Goal: Task Accomplishment & Management: Manage account settings

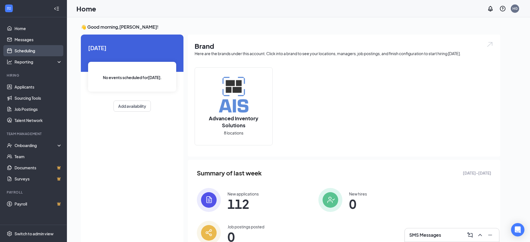
click at [42, 51] on link "Scheduling" at bounding box center [39, 50] width 48 height 11
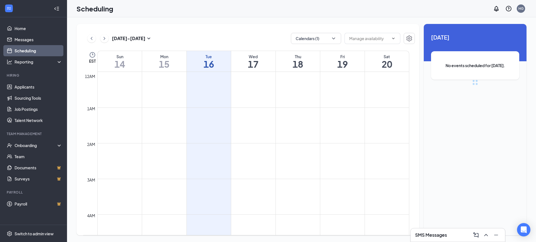
scroll to position [274, 0]
click at [333, 39] on icon "ChevronDown" at bounding box center [334, 39] width 6 height 6
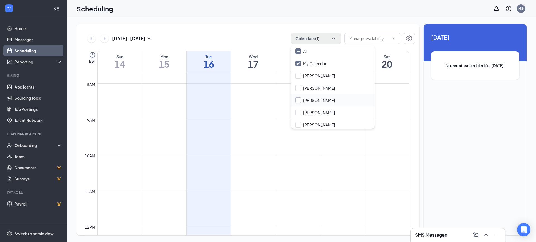
click at [298, 101] on input "[PERSON_NAME]" at bounding box center [315, 101] width 40 height 6
checkbox input "true"
click at [267, 22] on div "Sep 14 - Sep 20 Calendars (2) EST Sun 14 Mon 15 Tue 16 Wed 17 Thu 18 Fri 19 Sat…" at bounding box center [301, 129] width 469 height 225
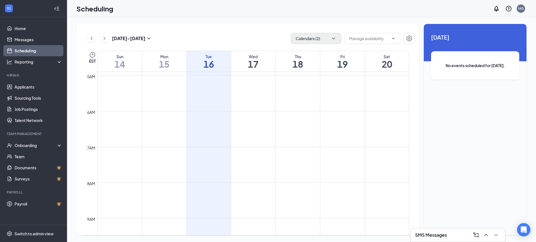
scroll to position [170, 0]
click at [334, 39] on icon "ChevronDown" at bounding box center [333, 39] width 3 height 2
click at [265, 27] on div "Sep 14 - Sep 20 Calendars (2) EST Sun 14 Mon 15 Tue 16 Wed 17 Thu 18 Fri 19 Sat…" at bounding box center [247, 130] width 343 height 212
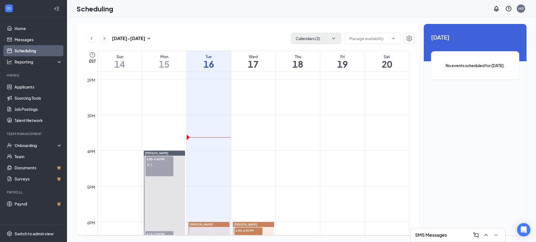
scroll to position [588, 0]
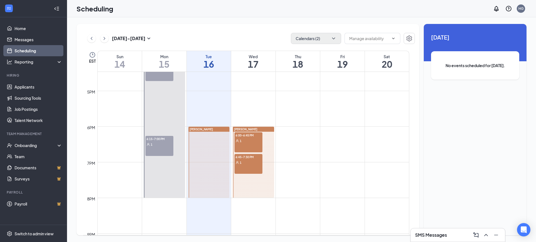
click at [255, 141] on div "1" at bounding box center [248, 141] width 28 height 6
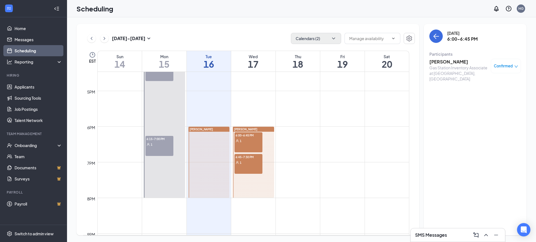
click at [251, 163] on div "1" at bounding box center [248, 163] width 28 height 6
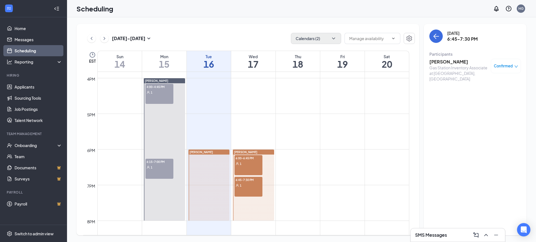
scroll to position [553, 0]
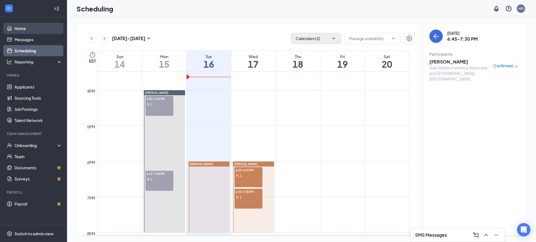
click at [30, 28] on link "Home" at bounding box center [39, 28] width 48 height 11
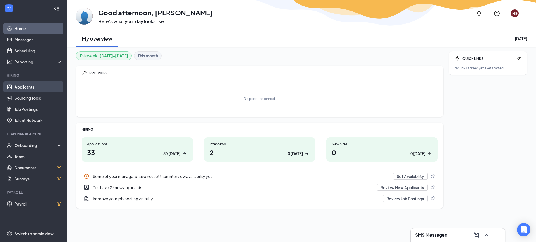
click at [30, 88] on link "Applicants" at bounding box center [39, 86] width 48 height 11
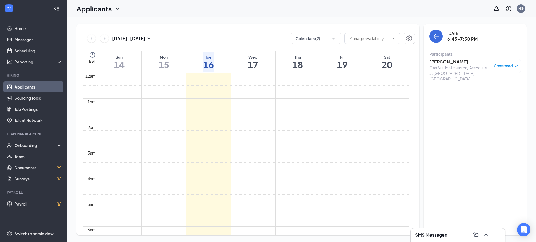
scroll to position [197, 0]
click at [33, 87] on link "Applicants" at bounding box center [39, 86] width 48 height 11
click at [29, 98] on link "Sourcing Tools" at bounding box center [39, 98] width 48 height 11
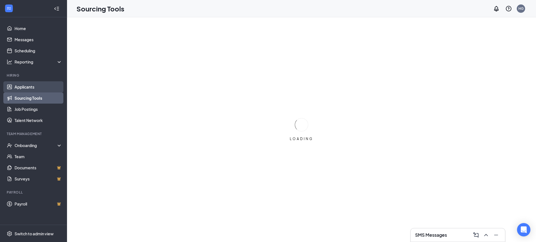
click at [32, 89] on link "Applicants" at bounding box center [39, 86] width 48 height 11
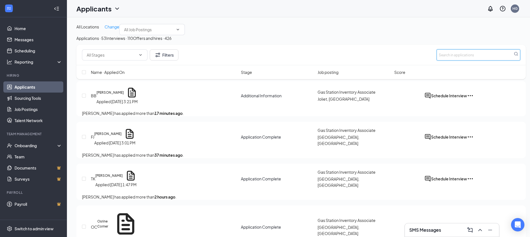
click at [475, 54] on input "text" at bounding box center [479, 54] width 84 height 11
type input "jessica"
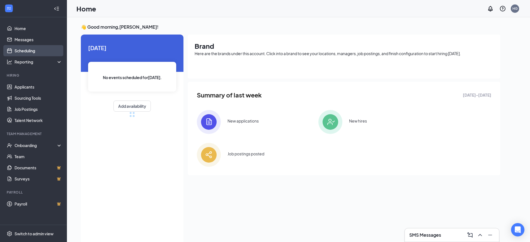
click at [29, 50] on link "Scheduling" at bounding box center [39, 50] width 48 height 11
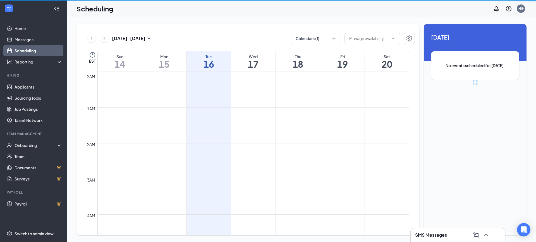
scroll to position [274, 0]
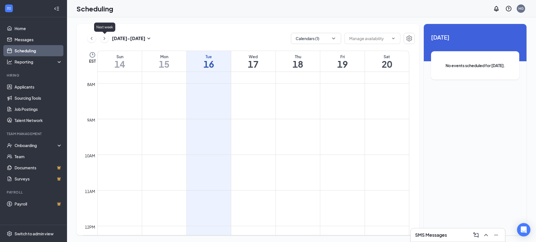
click at [106, 39] on icon "ChevronRight" at bounding box center [105, 38] width 6 height 7
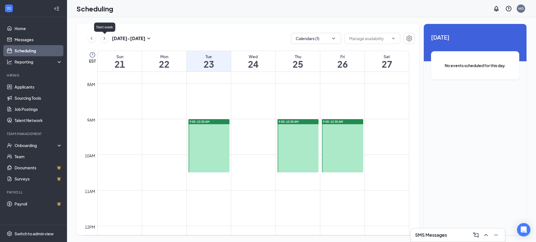
click at [106, 39] on icon "ChevronRight" at bounding box center [105, 38] width 6 height 7
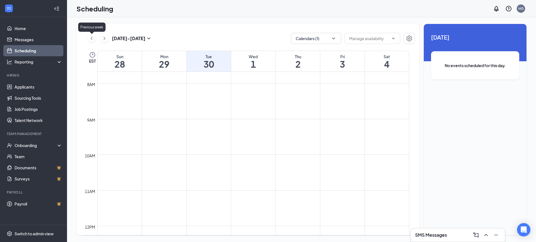
click at [92, 37] on icon "ChevronLeft" at bounding box center [92, 38] width 6 height 7
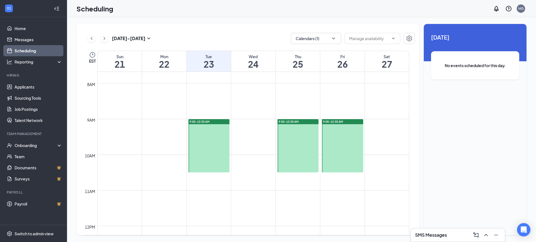
click at [218, 140] on div at bounding box center [208, 145] width 41 height 53
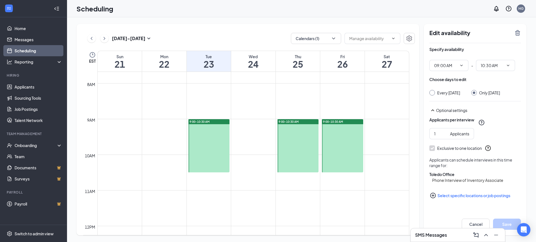
click at [292, 148] on div at bounding box center [297, 145] width 41 height 53
click at [354, 151] on div at bounding box center [342, 145] width 41 height 53
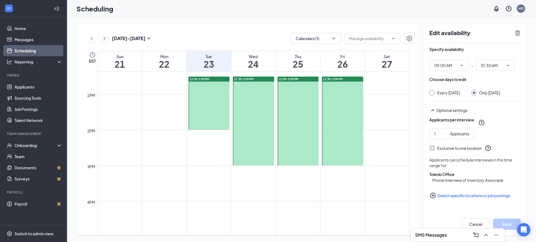
scroll to position [449, 0]
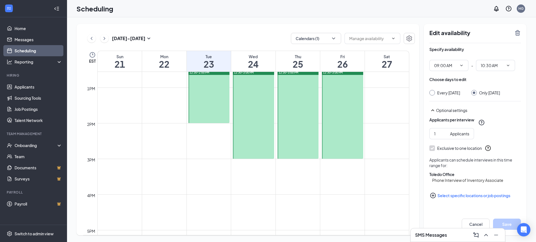
click at [200, 100] on div at bounding box center [208, 96] width 41 height 53
click at [261, 120] on div at bounding box center [253, 114] width 41 height 89
click at [299, 120] on div at bounding box center [297, 114] width 41 height 89
click at [340, 122] on div at bounding box center [342, 114] width 41 height 89
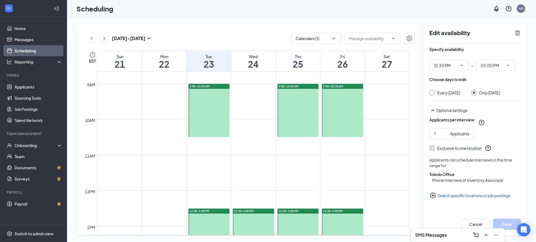
scroll to position [309, 0]
click at [92, 41] on icon "ChevronLeft" at bounding box center [92, 38] width 6 height 7
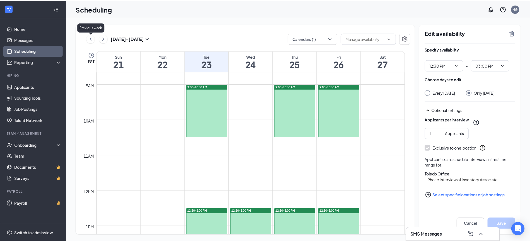
scroll to position [274, 0]
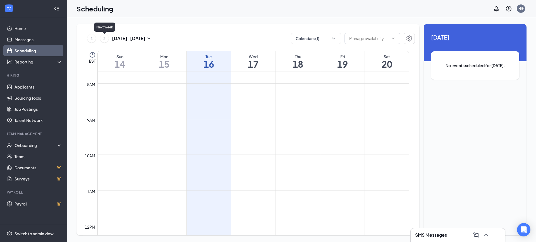
click at [104, 40] on icon "ChevronRight" at bounding box center [105, 38] width 6 height 7
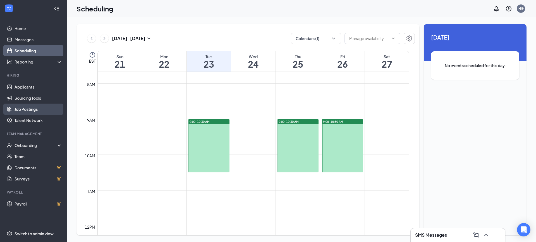
click at [27, 111] on link "Job Postings" at bounding box center [39, 109] width 48 height 11
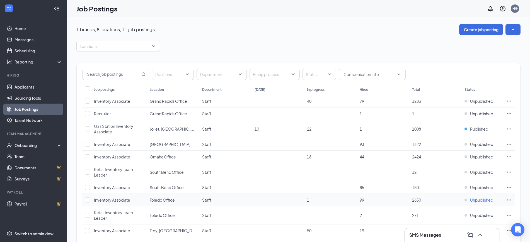
click at [484, 202] on span "Unpublished" at bounding box center [481, 201] width 23 height 6
click at [469, 217] on p "Your position is publicly available on your career page and job boards." at bounding box center [459, 219] width 75 height 9
click at [35, 48] on link "Scheduling" at bounding box center [39, 50] width 48 height 11
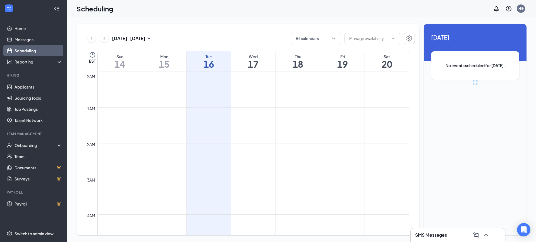
scroll to position [274, 0]
click at [104, 39] on icon "ChevronRight" at bounding box center [105, 38] width 2 height 3
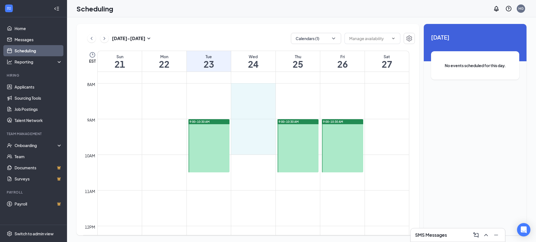
drag, startPoint x: 254, startPoint y: 85, endPoint x: 254, endPoint y: 147, distance: 61.9
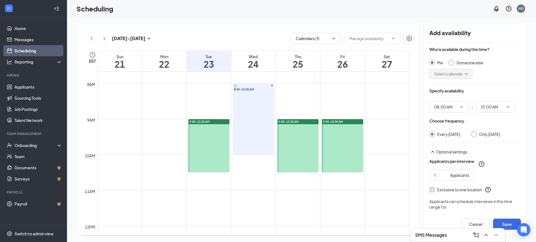
click at [452, 61] on input "Someone else" at bounding box center [450, 62] width 4 height 4
radio input "true"
radio input "false"
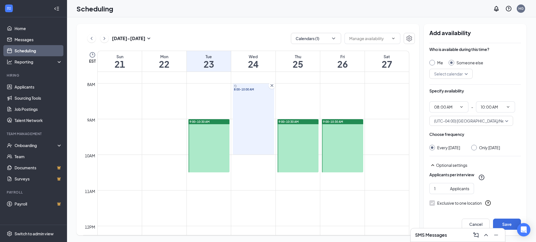
click at [451, 76] on input "search" at bounding box center [449, 73] width 33 height 9
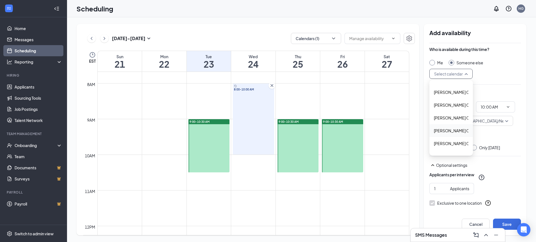
scroll to position [70, 0]
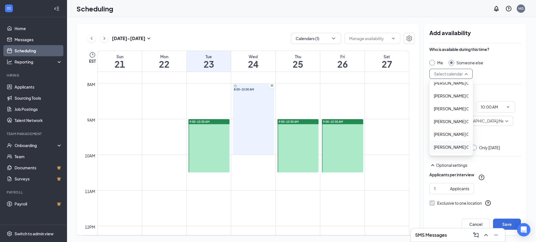
click at [445, 148] on span "[PERSON_NAME] Calendar" at bounding box center [458, 147] width 49 height 6
click at [477, 150] on div "Only [DATE]" at bounding box center [485, 148] width 29 height 6
click at [475, 148] on input "Only [DATE]" at bounding box center [473, 147] width 4 height 4
radio input "true"
radio input "false"
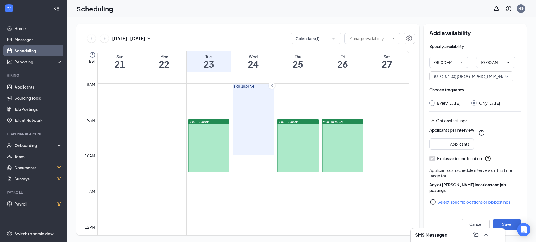
scroll to position [50, 0]
click at [468, 203] on button "Select specific locations or job postings" at bounding box center [475, 202] width 92 height 11
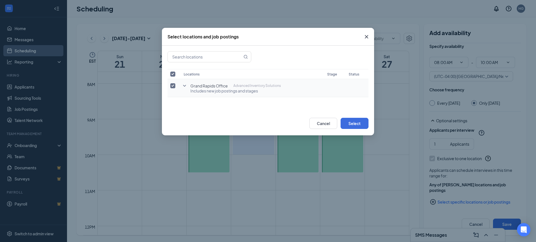
click at [184, 86] on icon "SmallChevronDown" at bounding box center [184, 86] width 3 height 2
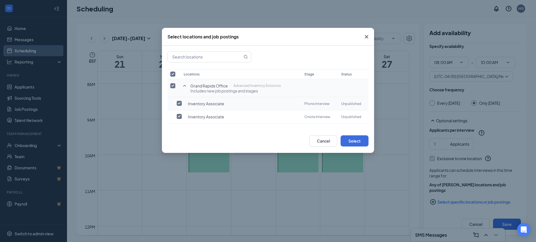
click at [180, 104] on input "checkbox" at bounding box center [179, 103] width 5 height 5
checkbox input "true"
checkbox input "false"
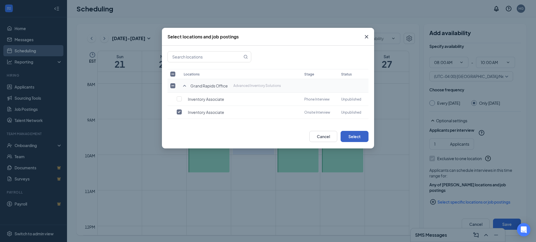
click at [358, 138] on button "Select" at bounding box center [354, 136] width 28 height 11
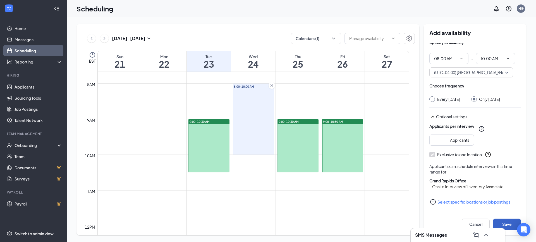
click at [507, 224] on button "Save" at bounding box center [507, 224] width 28 height 11
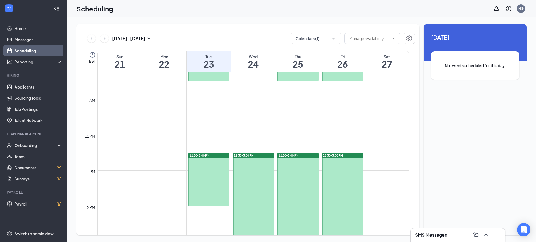
scroll to position [309, 0]
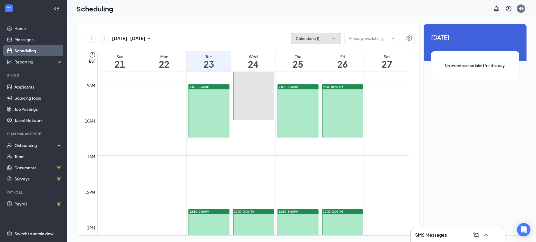
click at [335, 40] on icon "ChevronDown" at bounding box center [334, 39] width 6 height 6
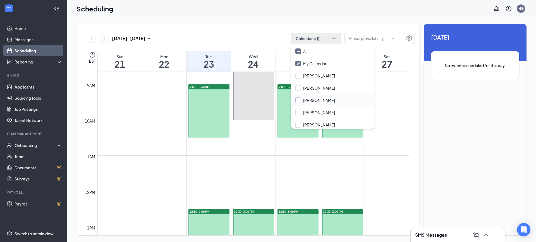
click at [296, 99] on input "[PERSON_NAME]" at bounding box center [315, 101] width 40 height 6
checkbox input "true"
click at [91, 38] on icon "ChevronLeft" at bounding box center [92, 38] width 2 height 3
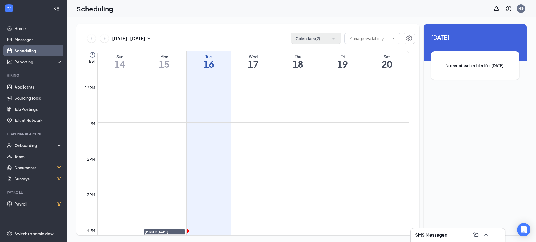
scroll to position [588, 0]
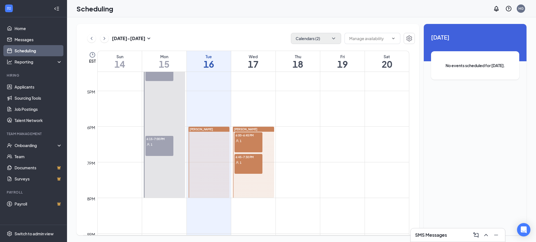
click at [160, 149] on div "6:15-7:00 PM 1" at bounding box center [159, 146] width 28 height 20
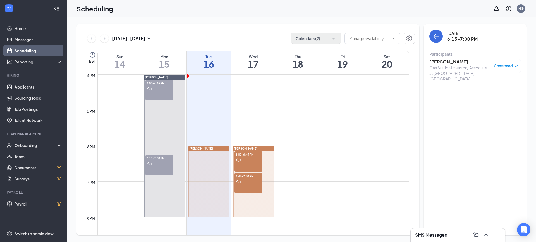
scroll to position [553, 0]
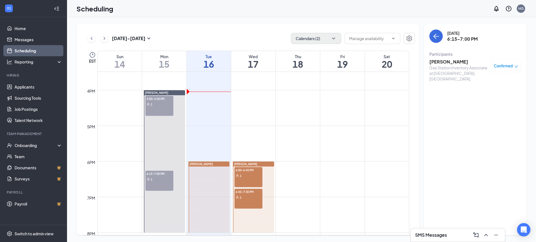
click at [165, 109] on div "4:00-4:45 PM 1" at bounding box center [159, 106] width 28 height 20
click at [247, 181] on div "6:00-6:45 PM 1" at bounding box center [248, 177] width 28 height 20
click at [246, 202] on div "6:45-7:30 PM 1" at bounding box center [248, 199] width 28 height 20
click at [163, 183] on div "6:15-7:00 PM 1" at bounding box center [159, 181] width 28 height 20
click at [163, 111] on div "4:00-4:45 PM 1" at bounding box center [159, 106] width 28 height 20
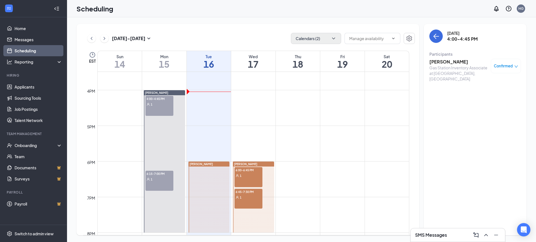
click at [155, 181] on div "1" at bounding box center [159, 180] width 28 height 6
click at [440, 62] on h3 "[PERSON_NAME]" at bounding box center [458, 62] width 59 height 6
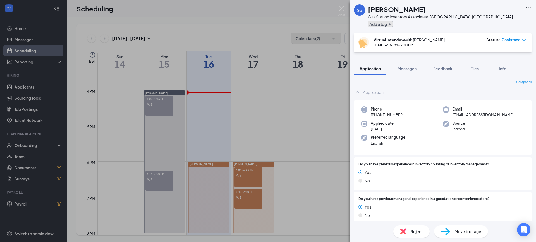
click at [382, 25] on button "Add a tag" at bounding box center [380, 24] width 25 height 6
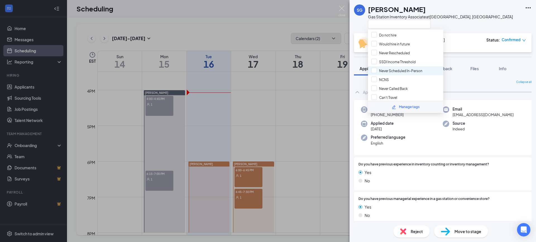
scroll to position [98, 0]
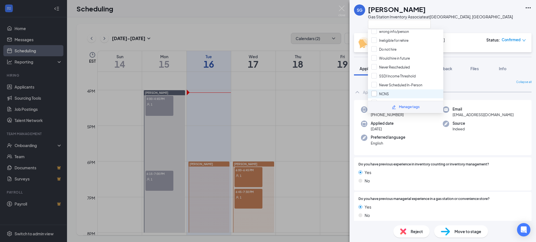
click at [375, 95] on input "NCNS" at bounding box center [380, 94] width 18 height 6
checkbox input "true"
click at [475, 15] on div "SG [PERSON_NAME] Gas Station Inventory Associate at [GEOGRAPHIC_DATA], [GEOGRAP…" at bounding box center [442, 16] width 186 height 33
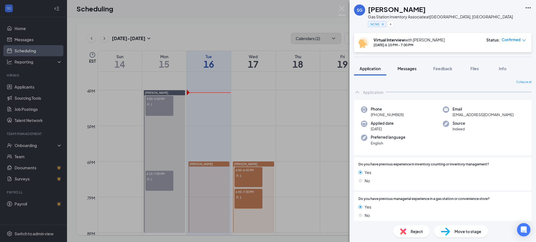
click at [404, 71] on span "Messages" at bounding box center [406, 68] width 19 height 5
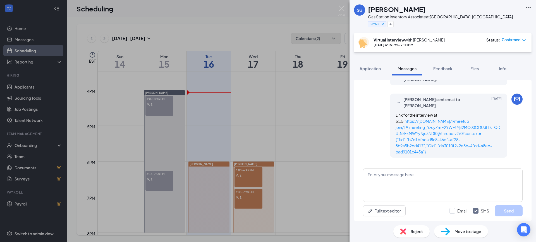
scroll to position [164, 0]
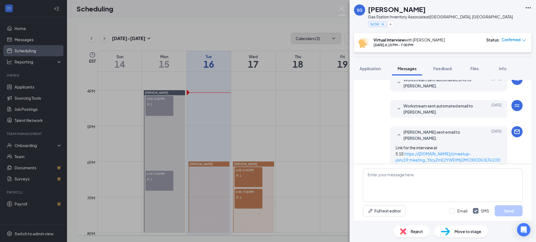
click at [437, 113] on span "Workstream sent automated email to [PERSON_NAME]." at bounding box center [439, 109] width 73 height 12
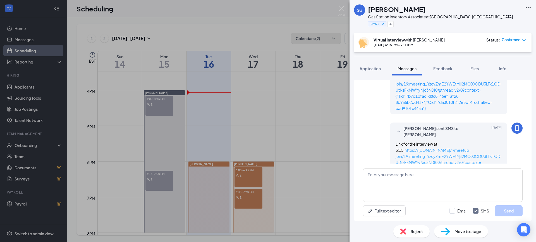
scroll to position [395, 0]
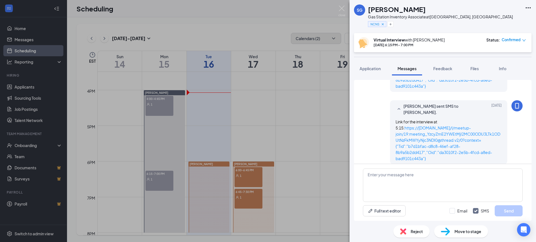
click at [423, 232] on div "Reject" at bounding box center [411, 232] width 36 height 12
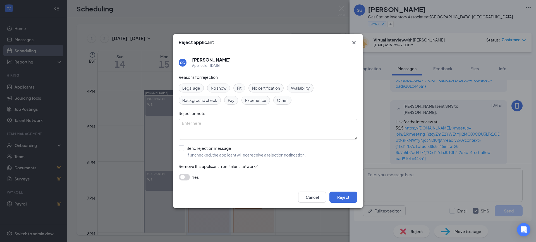
click at [222, 88] on span "No show" at bounding box center [219, 88] width 16 height 6
click at [186, 177] on button "button" at bounding box center [184, 177] width 11 height 7
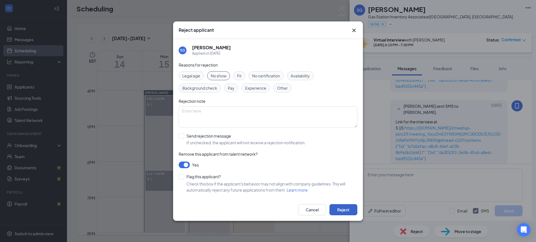
click at [342, 209] on button "Reject" at bounding box center [343, 210] width 28 height 11
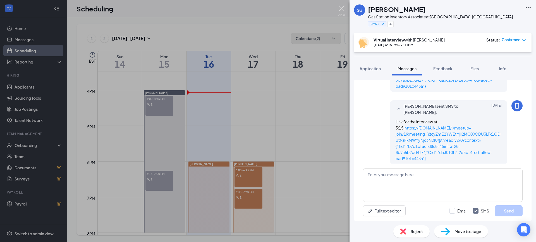
click at [338, 9] on img at bounding box center [341, 11] width 7 height 11
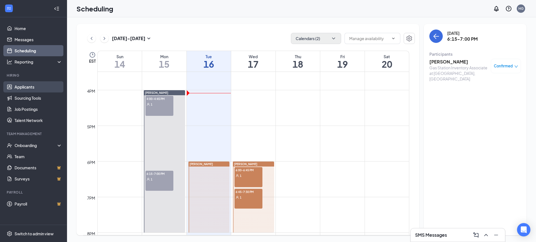
drag, startPoint x: 18, startPoint y: 87, endPoint x: 50, endPoint y: 88, distance: 31.6
click at [18, 87] on link "Applicants" at bounding box center [39, 86] width 48 height 11
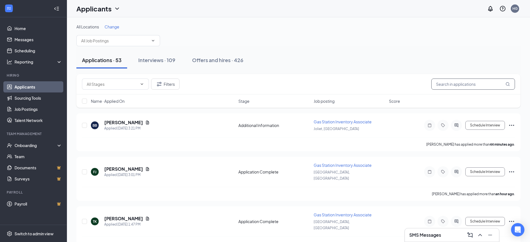
click at [469, 86] on input "text" at bounding box center [474, 84] width 84 height 11
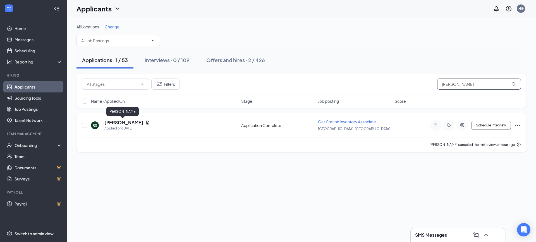
type input "[PERSON_NAME]"
click at [111, 125] on h5 "[PERSON_NAME]" at bounding box center [123, 123] width 39 height 6
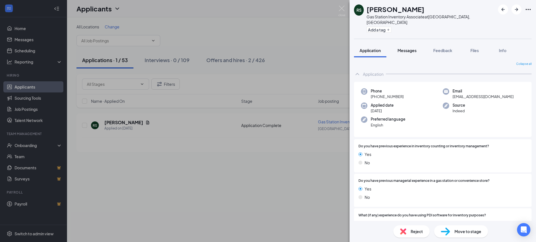
click at [409, 48] on span "Messages" at bounding box center [406, 50] width 19 height 5
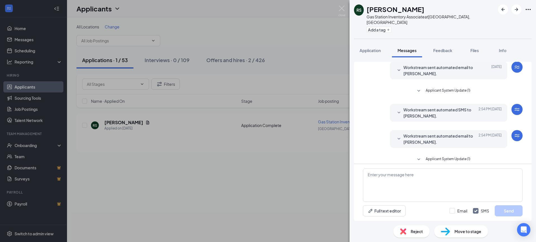
scroll to position [146, 0]
click at [455, 136] on span "Workstream sent automated email to [PERSON_NAME]." at bounding box center [439, 139] width 73 height 12
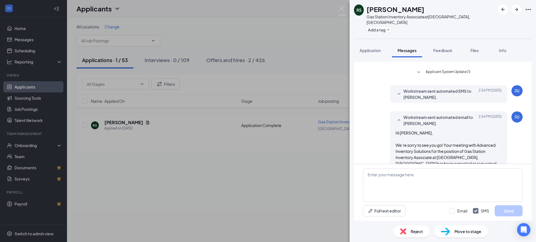
scroll to position [242, 0]
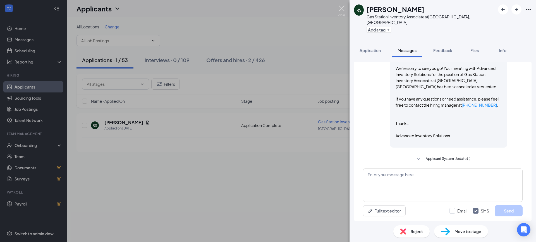
click at [341, 7] on img at bounding box center [341, 11] width 7 height 11
